Goal: Manage account settings

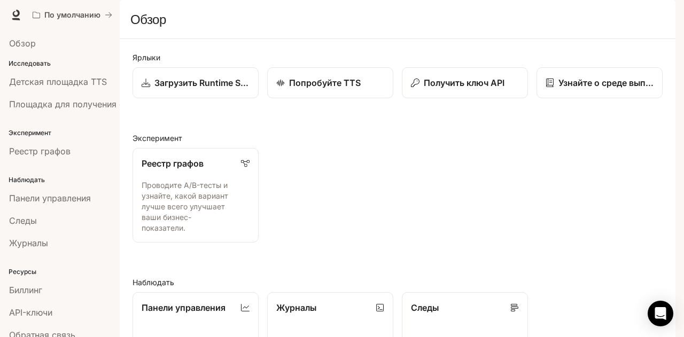
click at [661, 17] on img "button" at bounding box center [660, 14] width 15 height 15
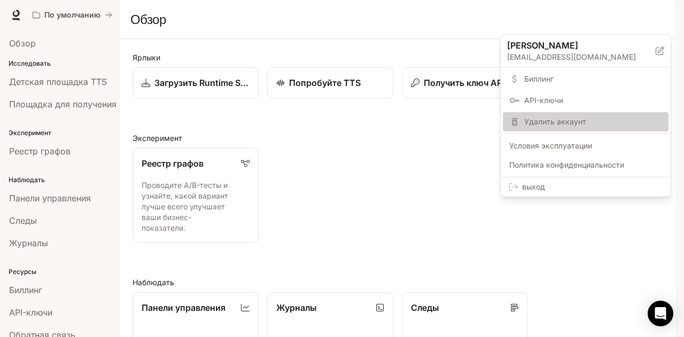
click at [605, 113] on div "Удалить аккаунт" at bounding box center [586, 121] width 166 height 19
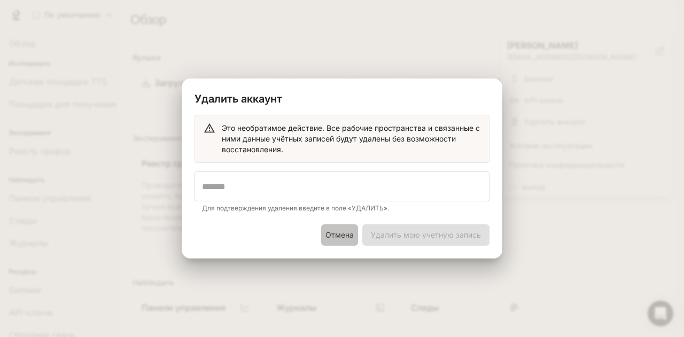
click at [346, 230] on font "Отмена" at bounding box center [340, 234] width 28 height 9
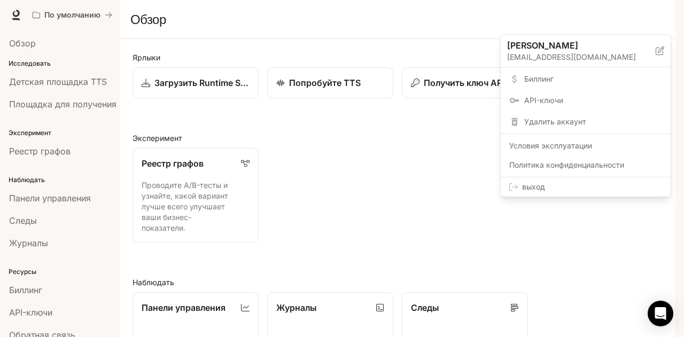
click at [542, 182] on span "выход" at bounding box center [592, 187] width 140 height 11
